Goal: Task Accomplishment & Management: Use online tool/utility

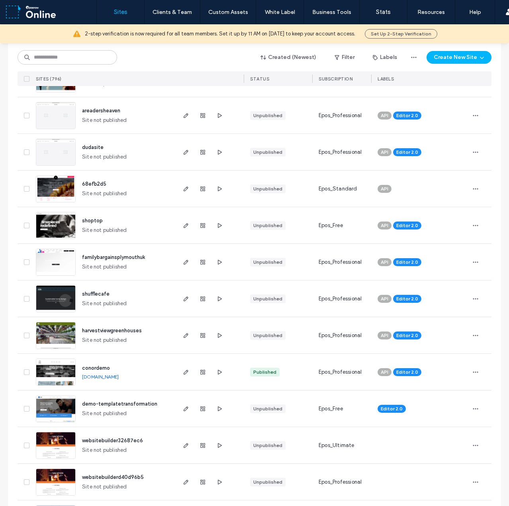
scroll to position [797, 0]
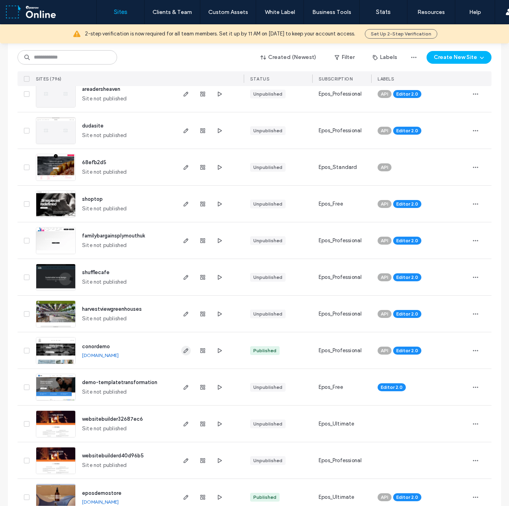
click at [184, 352] on use "button" at bounding box center [186, 350] width 5 height 5
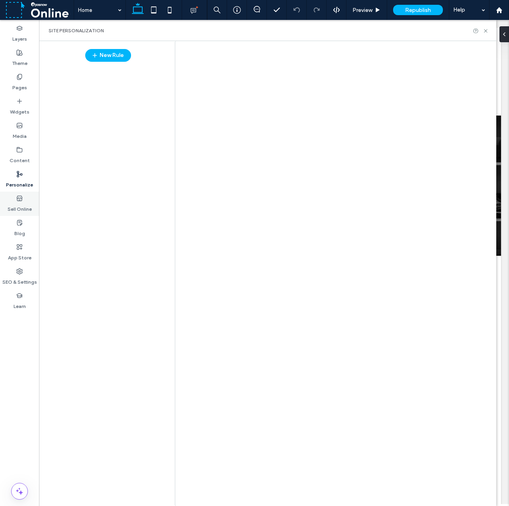
click at [17, 203] on label "Sell Online" at bounding box center [20, 207] width 24 height 11
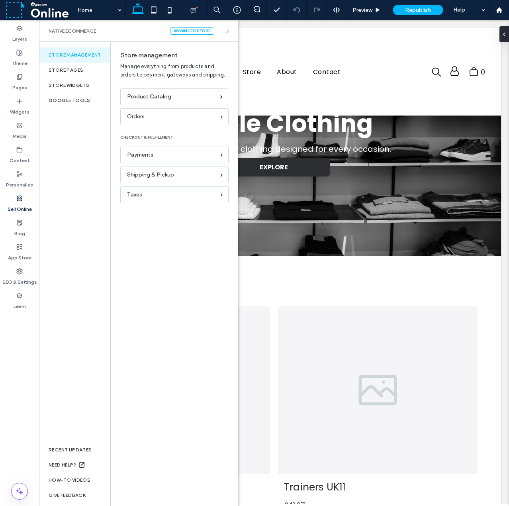
click at [229, 32] on icon at bounding box center [228, 31] width 6 height 6
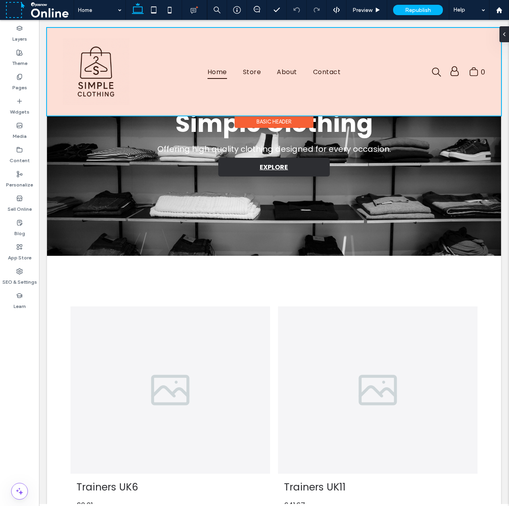
click at [249, 71] on div at bounding box center [274, 72] width 454 height 88
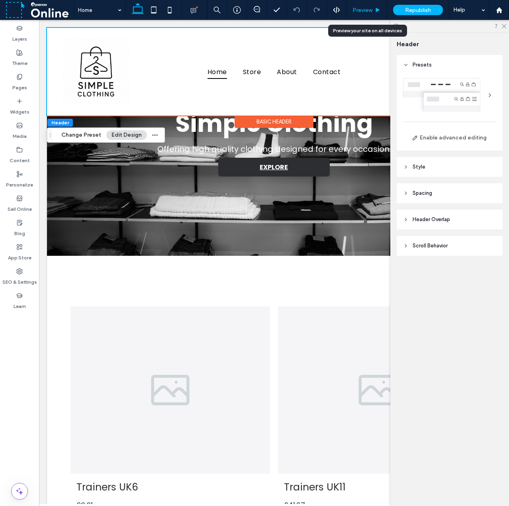
click at [373, 10] on div "Preview" at bounding box center [367, 10] width 40 height 7
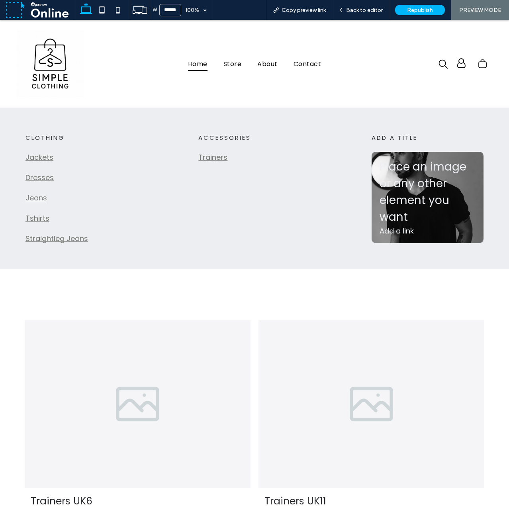
click at [214, 156] on link "Trainers" at bounding box center [212, 157] width 29 height 10
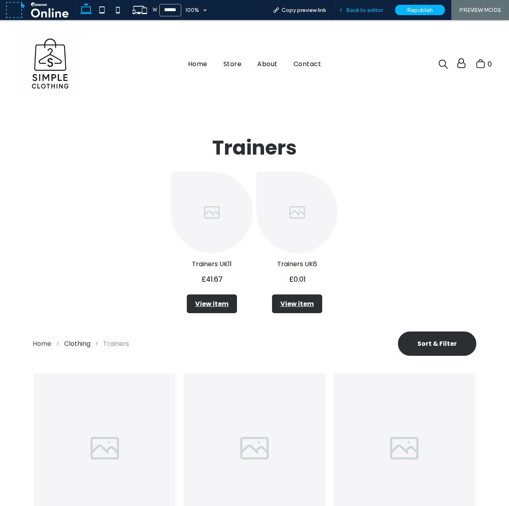
click at [368, 12] on span "Back to editor" at bounding box center [364, 10] width 37 height 7
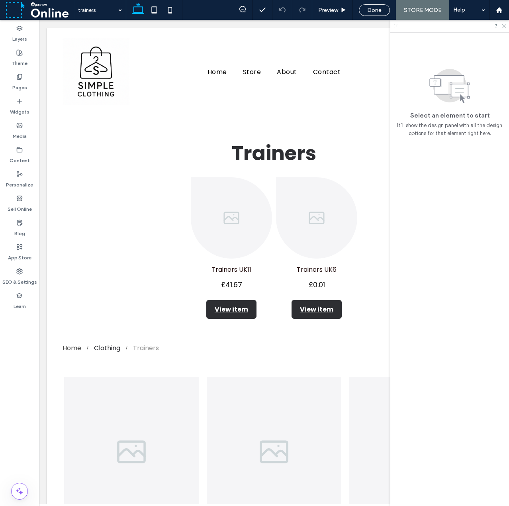
click at [503, 27] on icon at bounding box center [503, 25] width 5 height 5
